Goal: Communication & Community: Connect with others

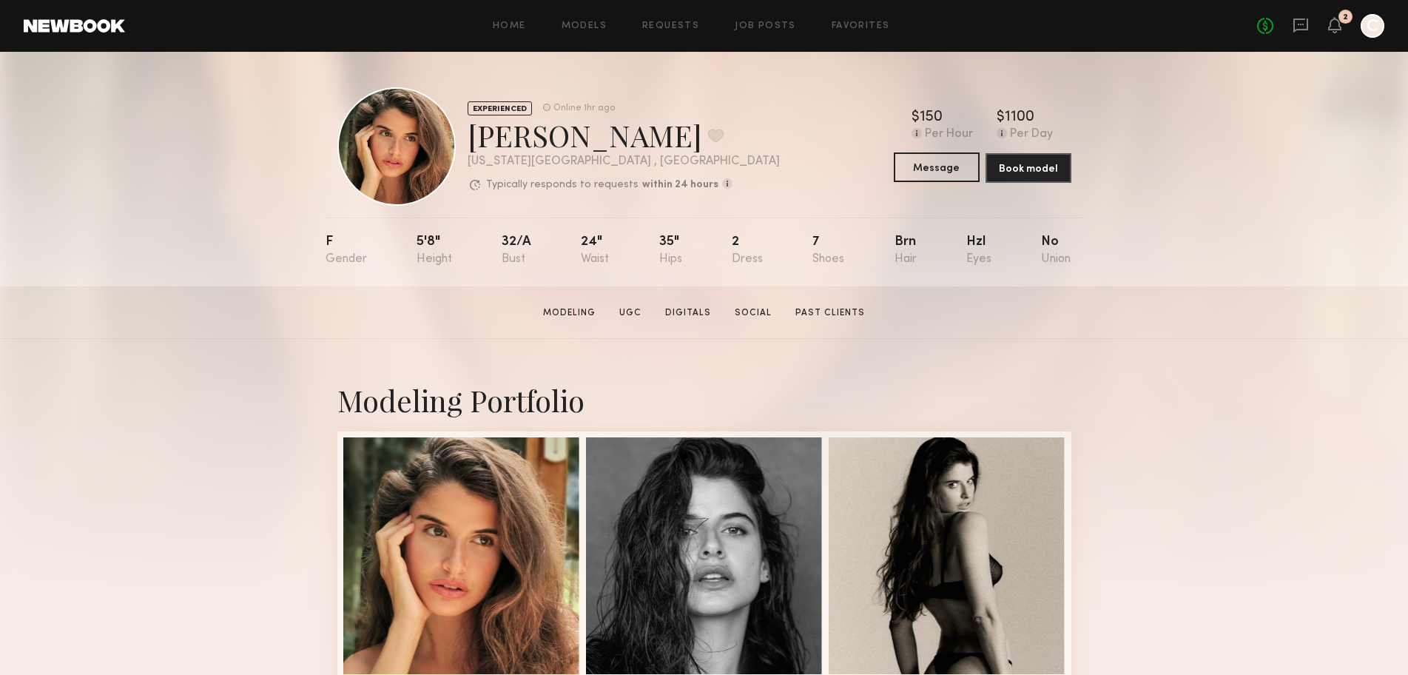
click at [940, 167] on button "Message" at bounding box center [937, 167] width 86 height 30
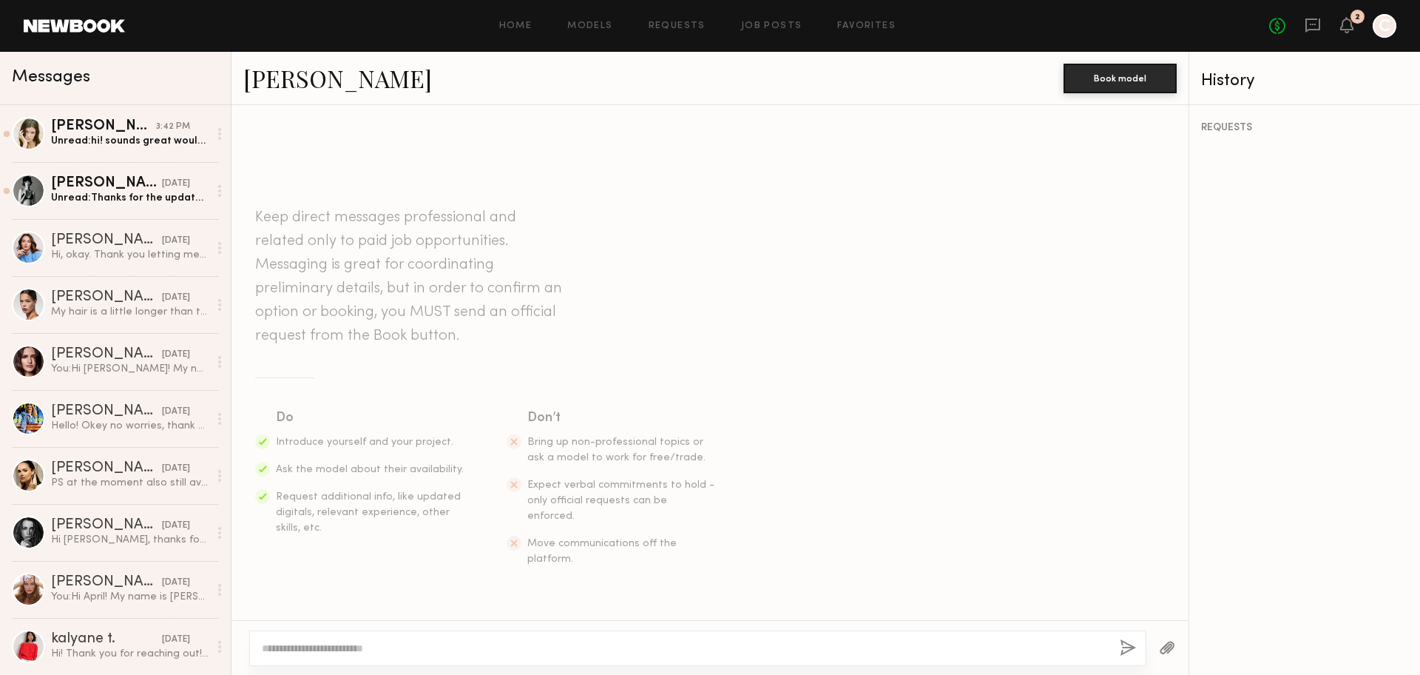
click at [325, 641] on textarea at bounding box center [685, 648] width 846 height 15
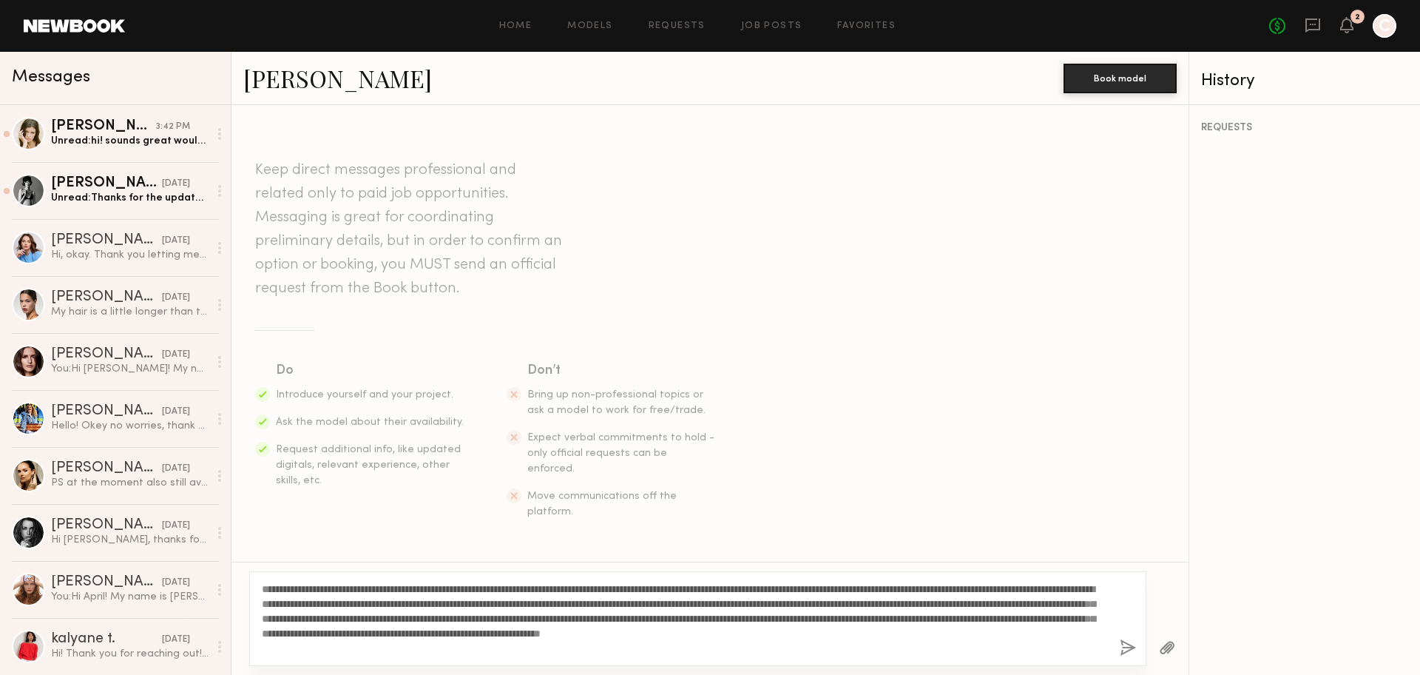
type textarea "**********"
click at [1122, 650] on button "button" at bounding box center [1128, 648] width 16 height 18
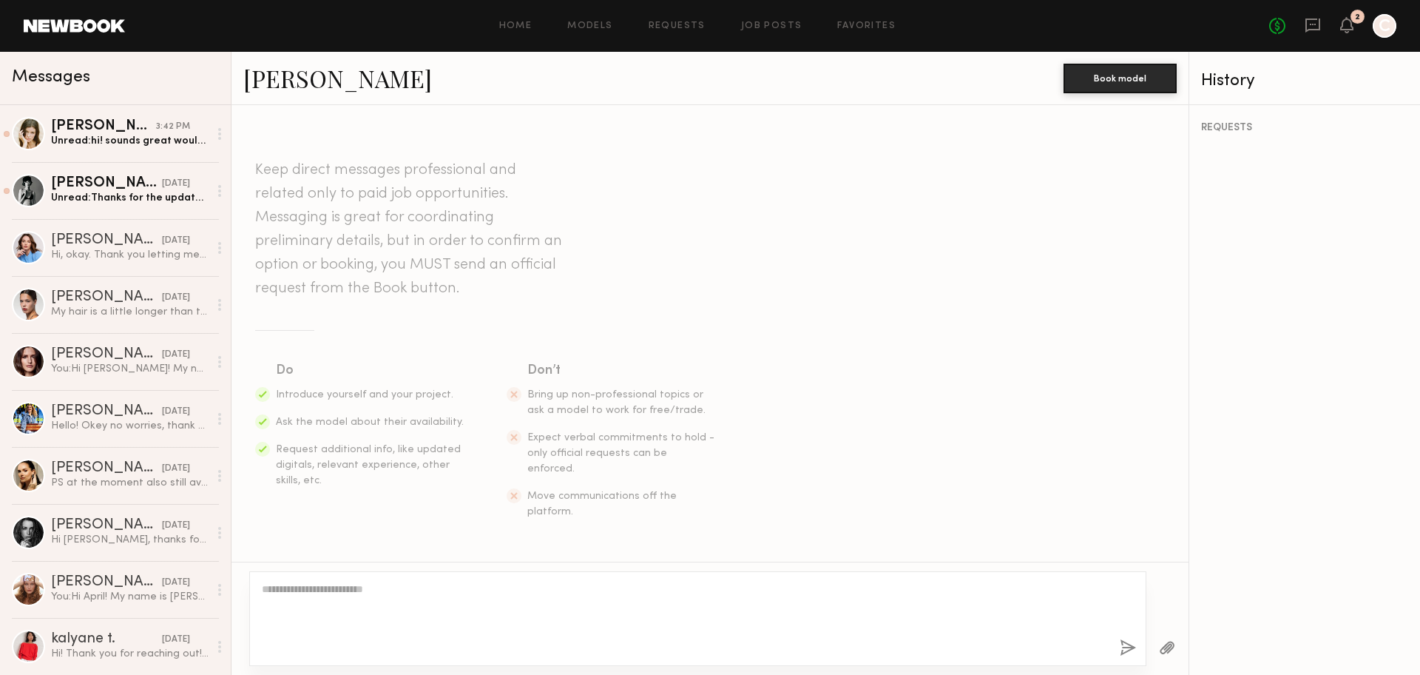
scroll to position [308, 0]
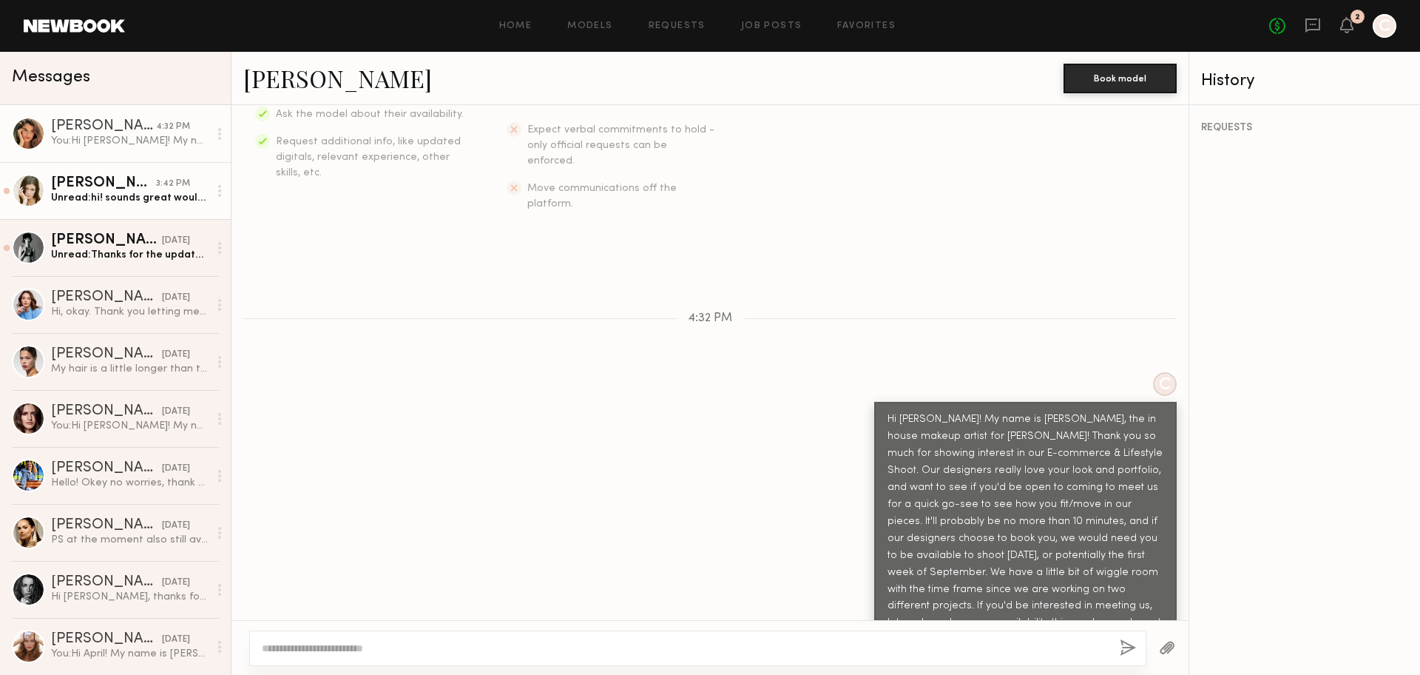
click at [107, 188] on div "[PERSON_NAME]" at bounding box center [103, 183] width 105 height 15
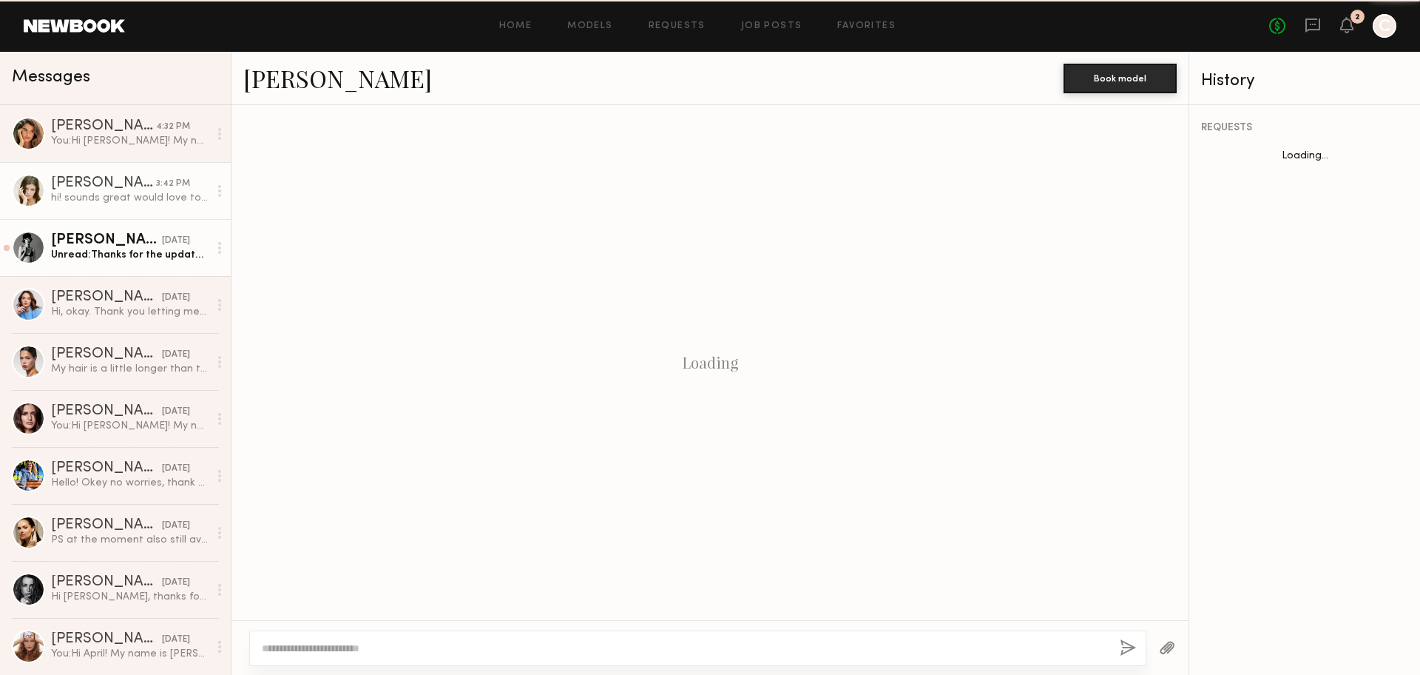
scroll to position [366, 0]
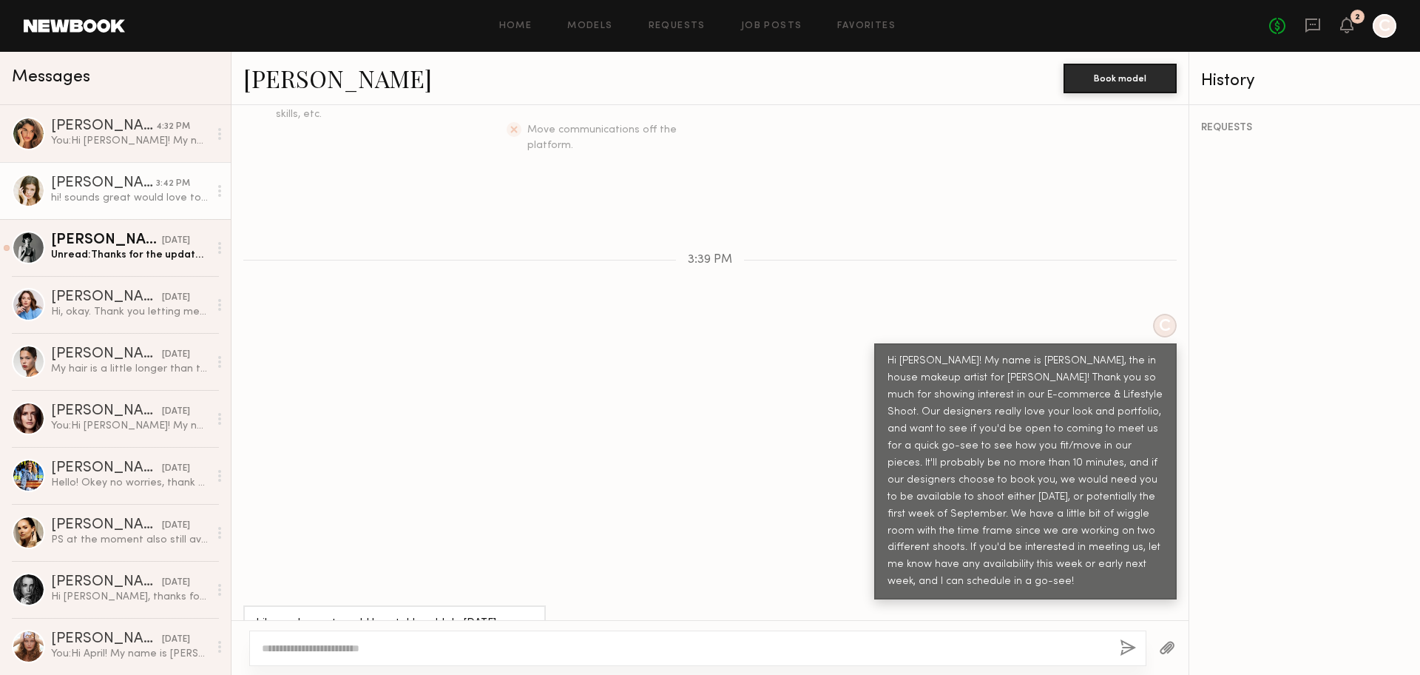
click at [326, 648] on textarea at bounding box center [685, 648] width 846 height 15
type textarea "**********"
click at [1130, 649] on button "button" at bounding box center [1128, 648] width 16 height 18
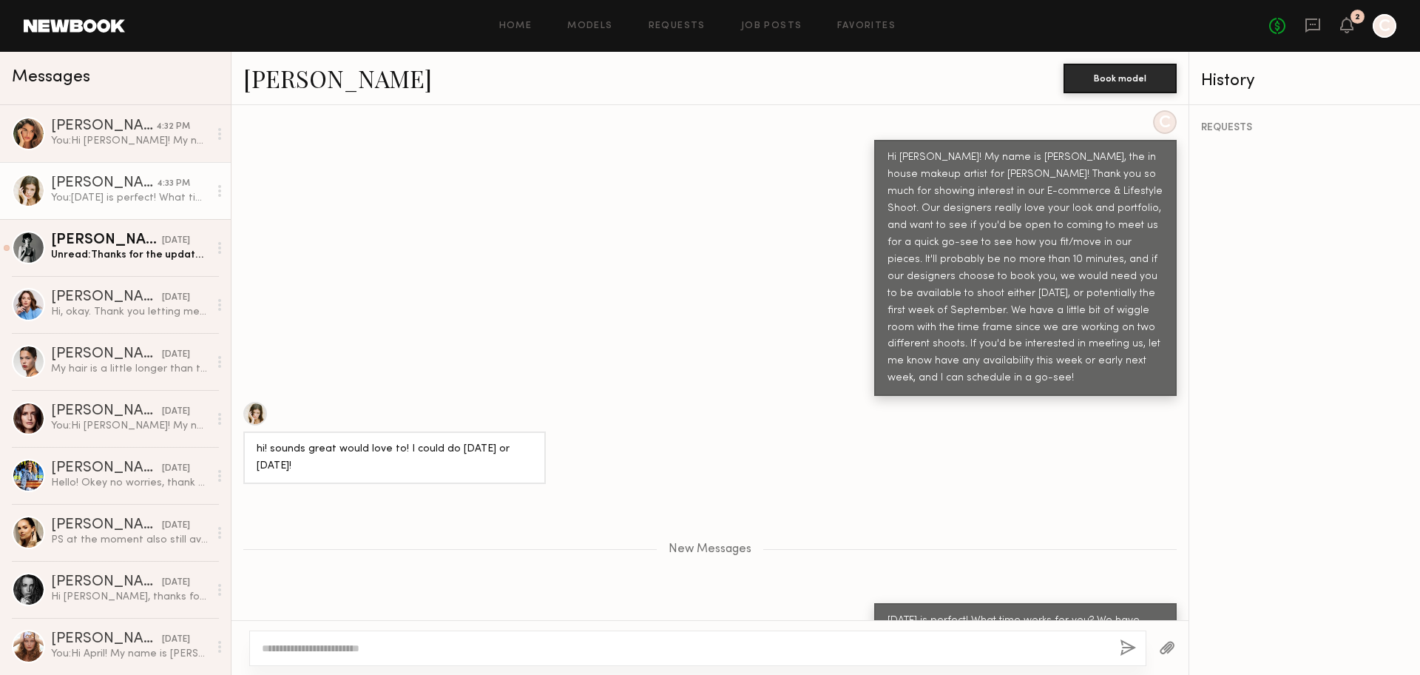
click at [99, 195] on div "You: Monday is perfect! What time works for you? We have availability between 1…" at bounding box center [130, 198] width 158 height 14
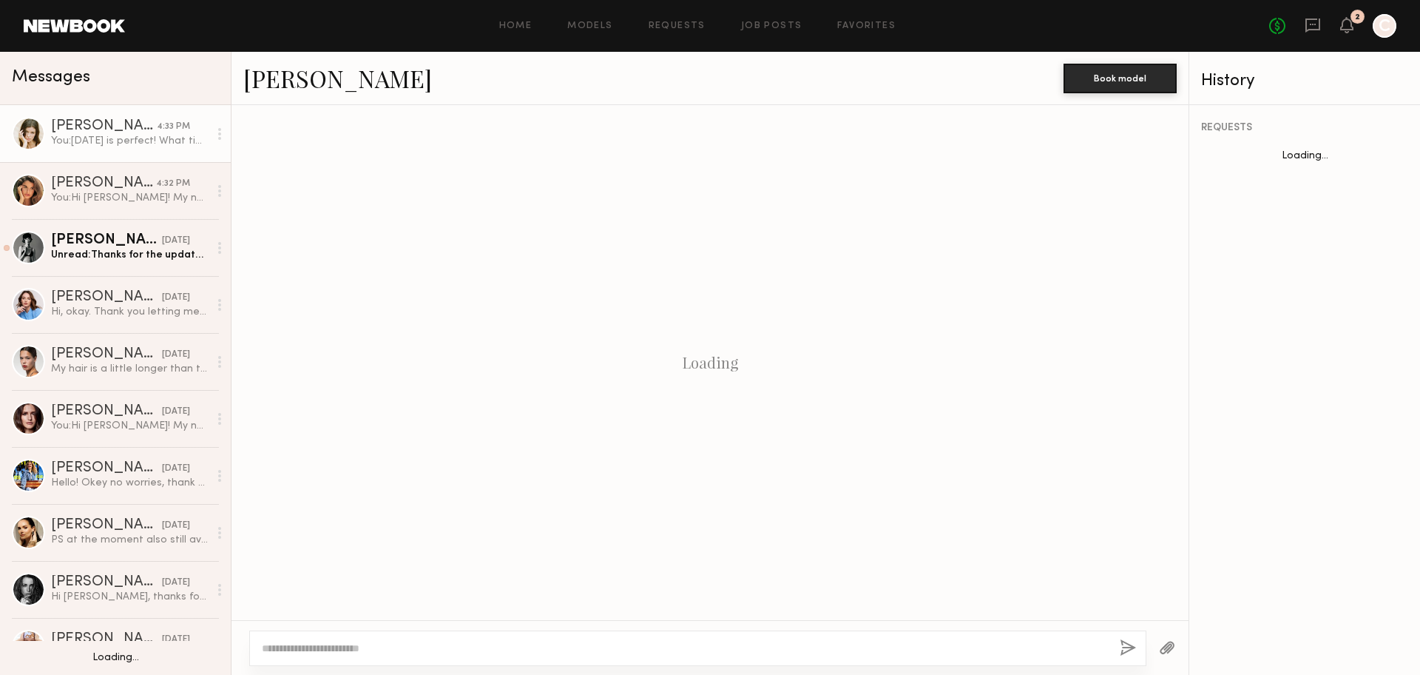
scroll to position [454, 0]
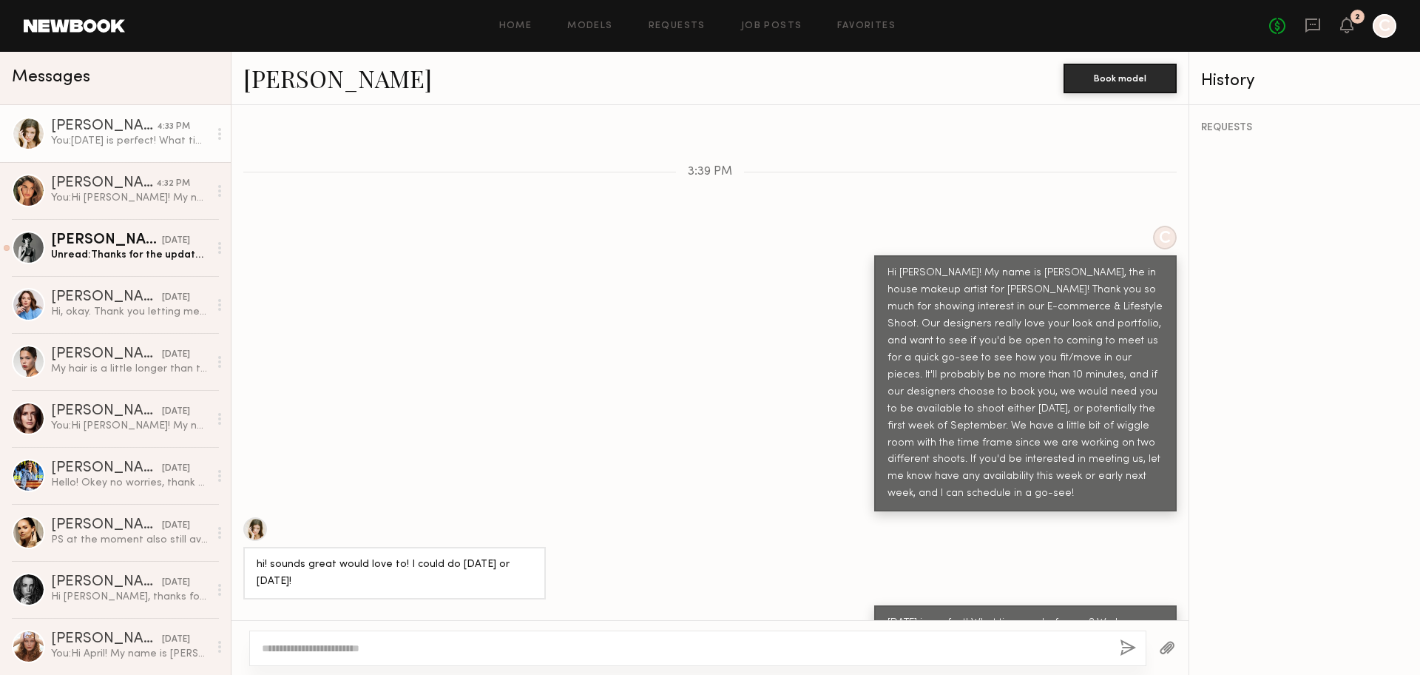
click at [105, 141] on div "You: [DATE] is perfect! What time works for you? We have availability between 1…" at bounding box center [130, 141] width 158 height 14
click at [303, 635] on div at bounding box center [697, 648] width 897 height 36
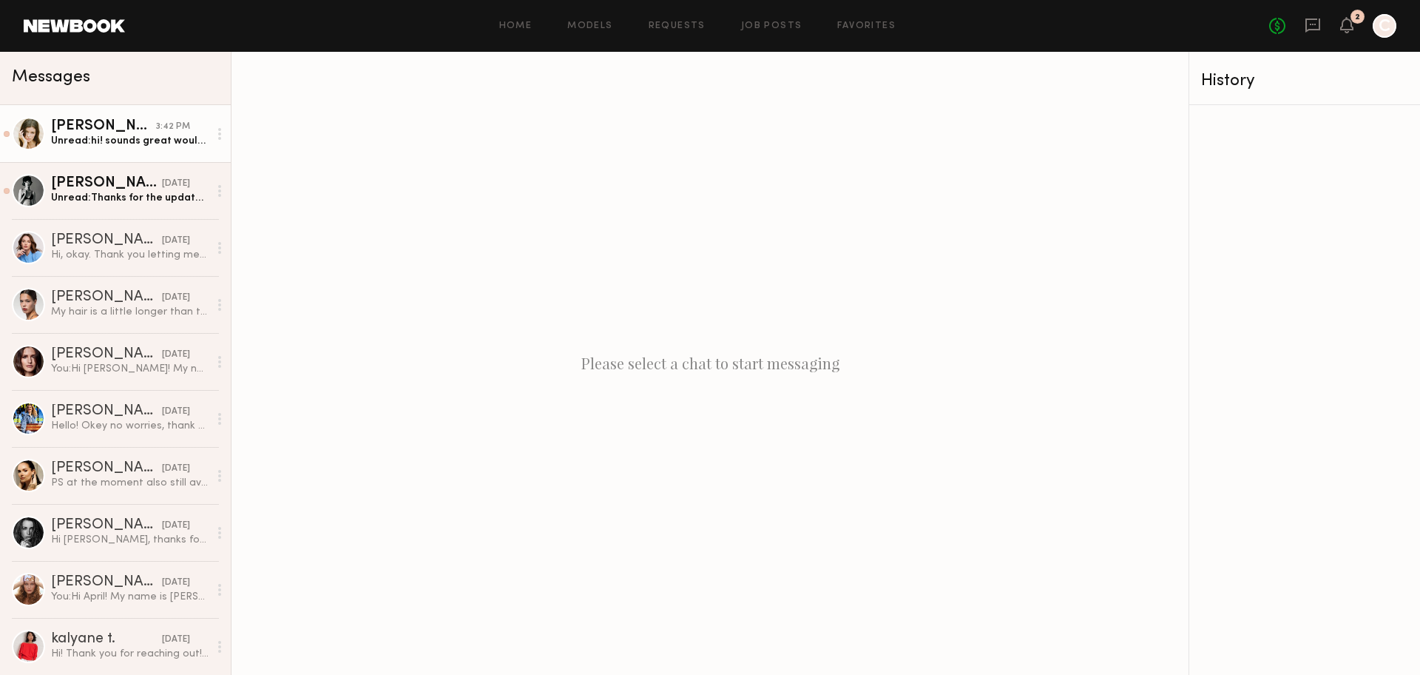
click at [104, 124] on div "[PERSON_NAME]" at bounding box center [103, 126] width 105 height 15
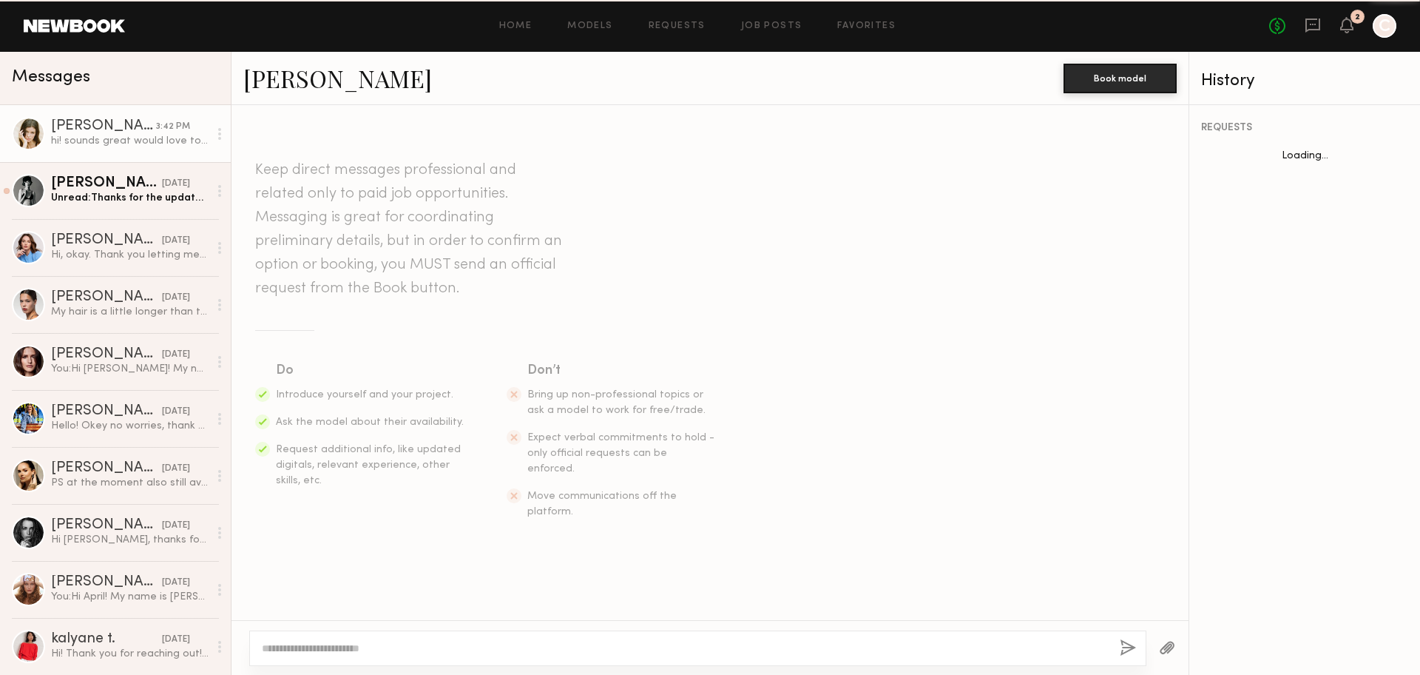
scroll to position [570, 0]
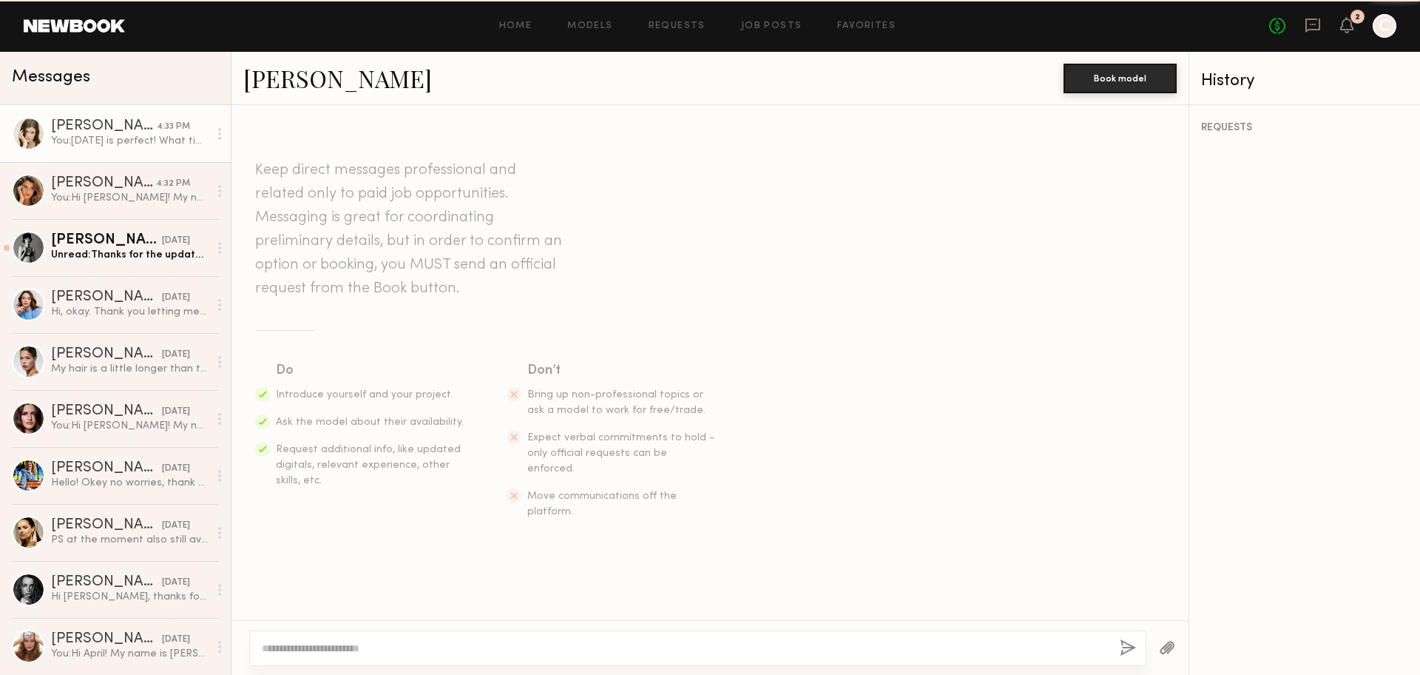
scroll to position [454, 0]
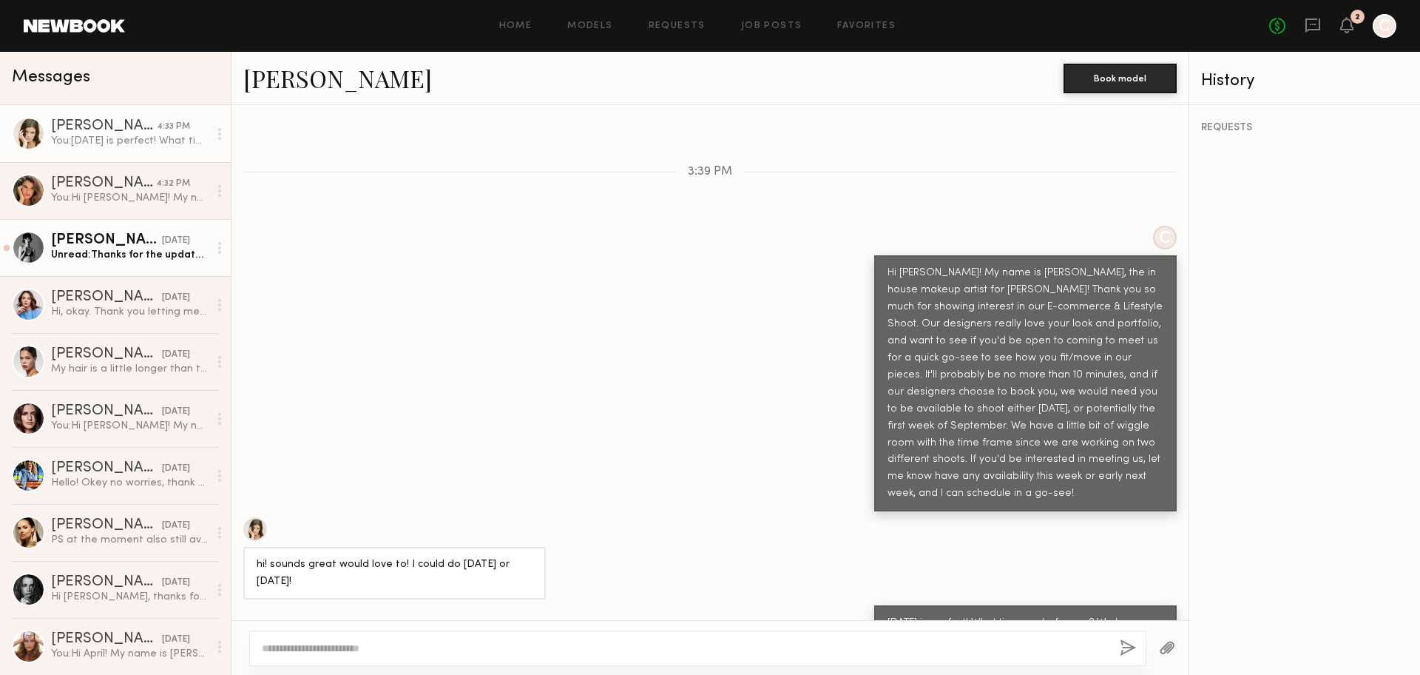
click at [137, 251] on div "Unread: Thanks for the update! Would love to be considered for future shoots :)" at bounding box center [130, 255] width 158 height 14
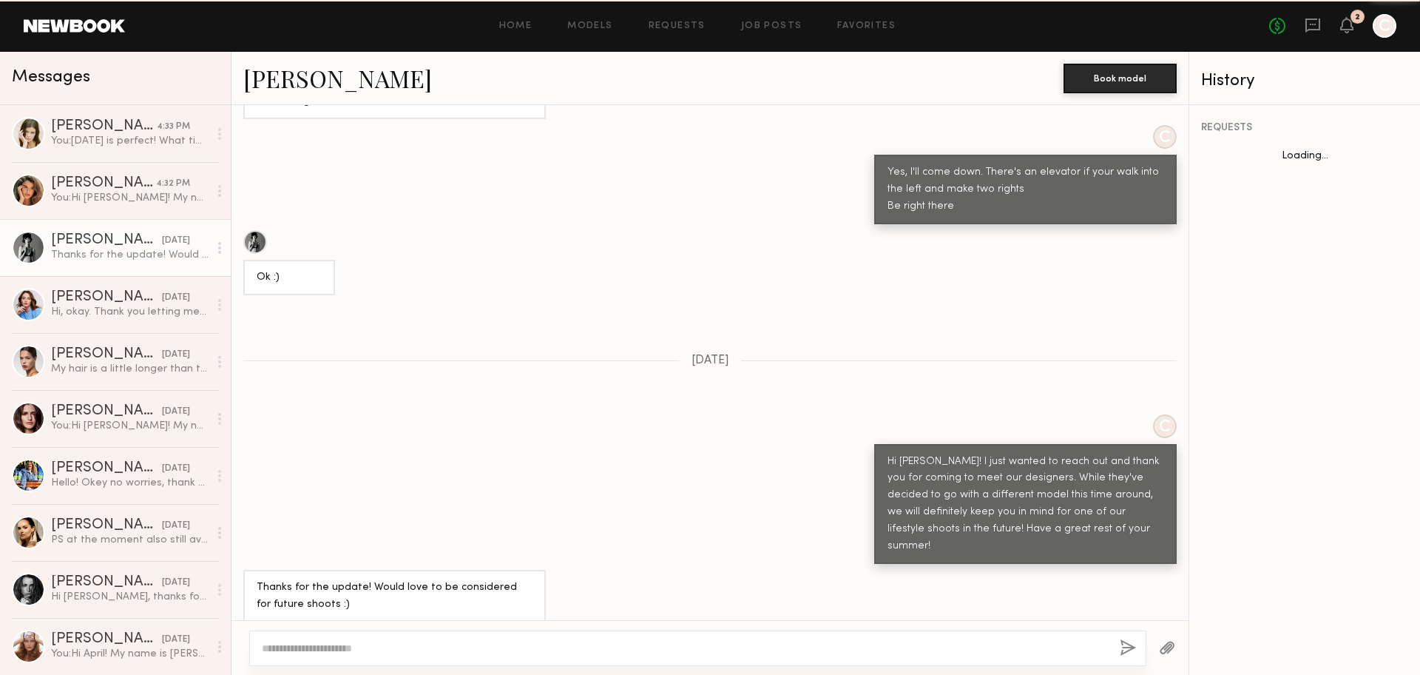
scroll to position [1019, 0]
